Goal: Use online tool/utility: Utilize a website feature to perform a specific function

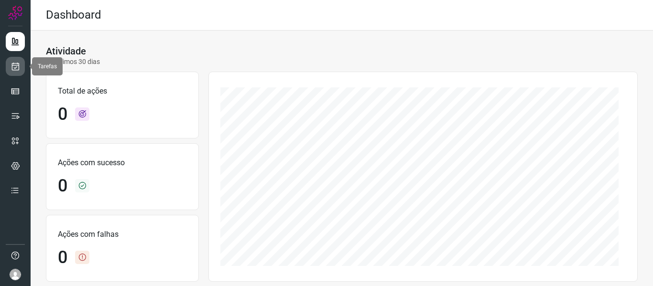
click at [22, 64] on link at bounding box center [15, 66] width 19 height 19
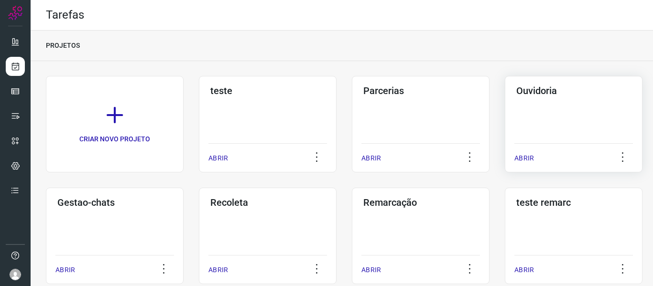
click at [520, 161] on p "ABRIR" at bounding box center [524, 158] width 20 height 10
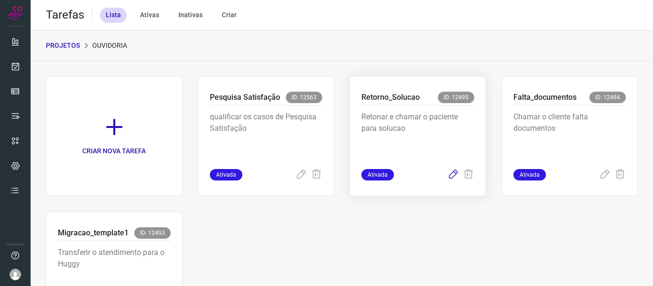
click at [448, 176] on icon at bounding box center [452, 174] width 11 height 11
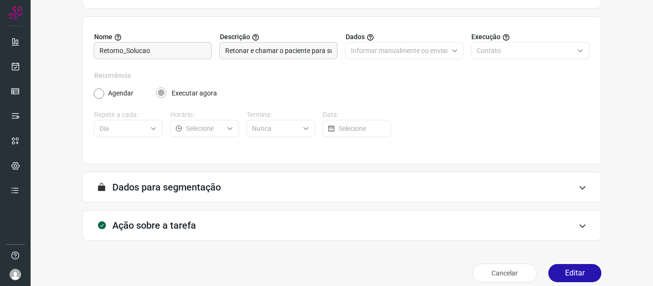
scroll to position [87, 0]
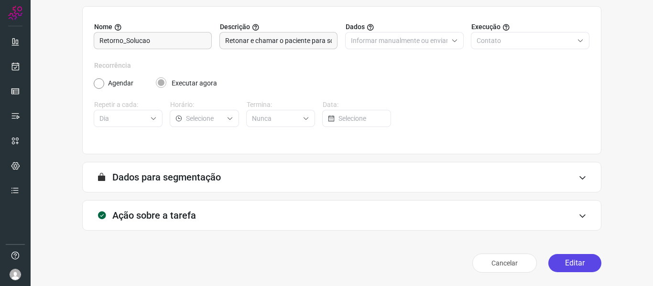
click at [565, 260] on button "Editar" at bounding box center [574, 263] width 53 height 18
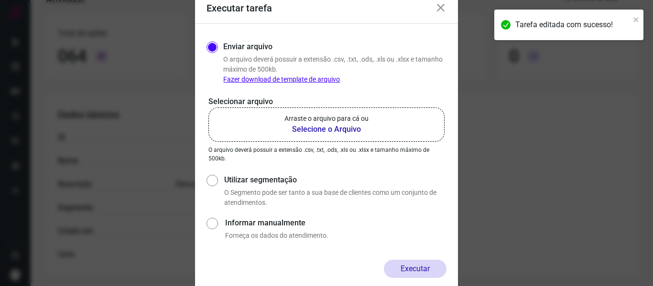
click at [289, 132] on b "Selecione o Arquivo" at bounding box center [326, 129] width 84 height 11
click at [0, 0] on input "Arraste o arquivo para cá ou Selecione o Arquivo" at bounding box center [0, 0] width 0 height 0
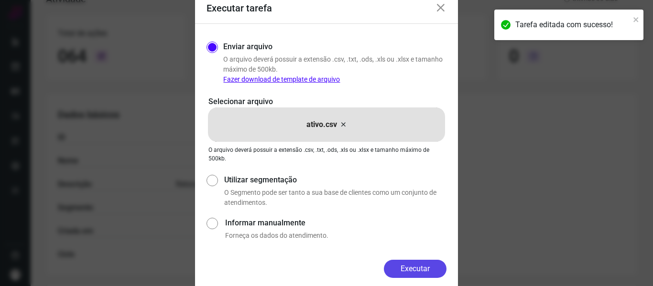
click at [410, 267] on button "Executar" at bounding box center [415, 269] width 63 height 18
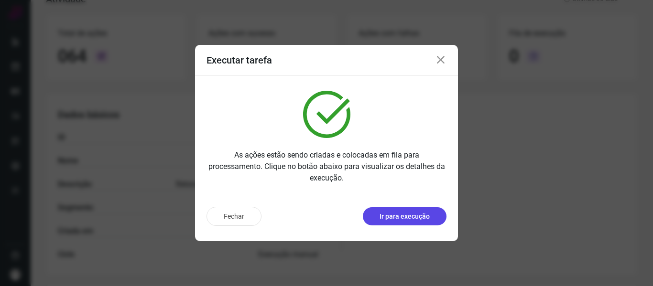
click at [411, 219] on p "Ir para execução" at bounding box center [404, 217] width 50 height 10
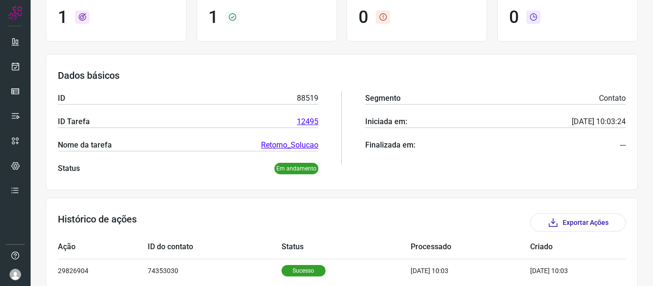
scroll to position [131, 0]
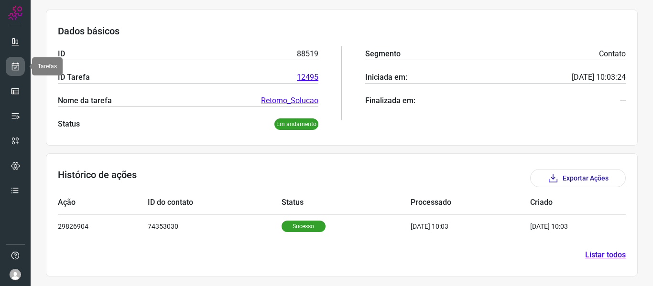
click at [14, 64] on icon at bounding box center [16, 67] width 10 height 10
